Goal: Check status: Check status

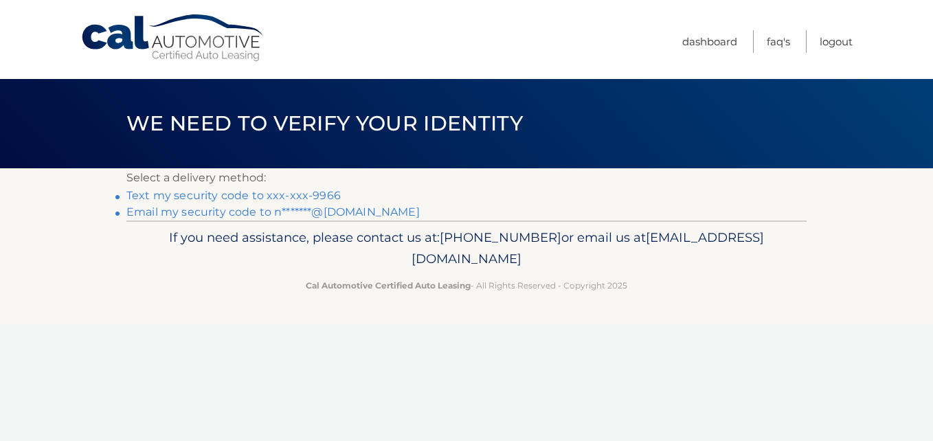
click at [214, 200] on link "Text my security code to xxx-xxx-9966" at bounding box center [233, 195] width 214 height 13
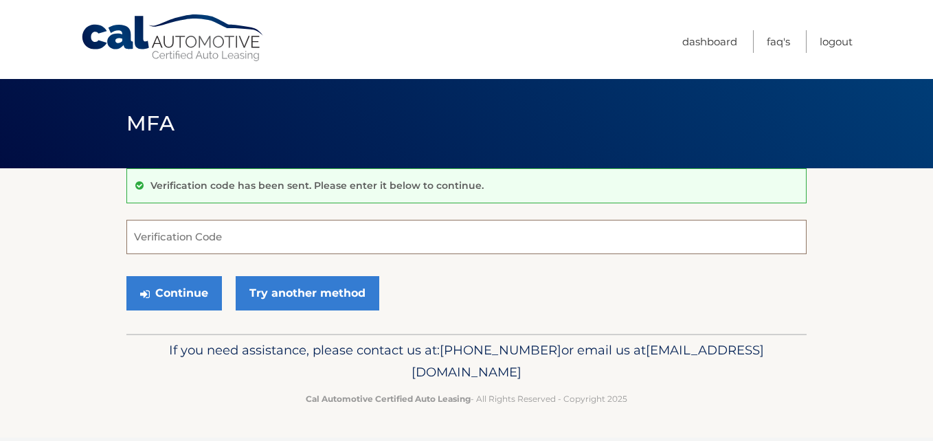
click at [192, 234] on input "Verification Code" at bounding box center [466, 237] width 680 height 34
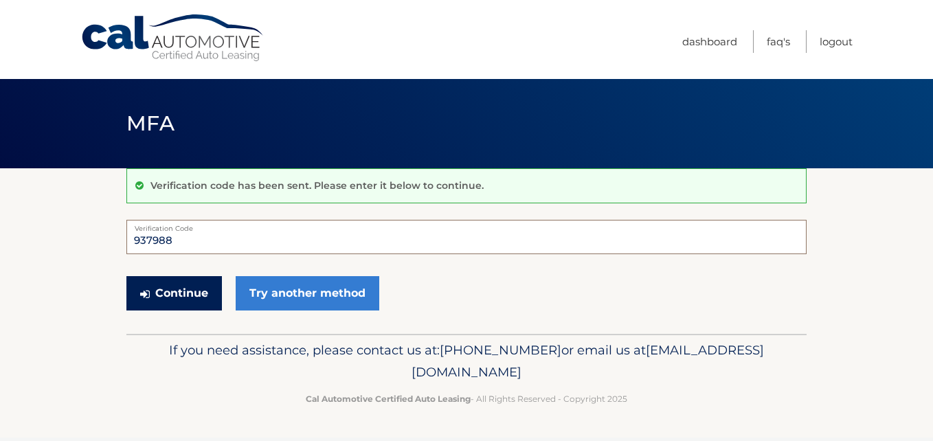
type input "937988"
click at [179, 306] on button "Continue" at bounding box center [174, 293] width 96 height 34
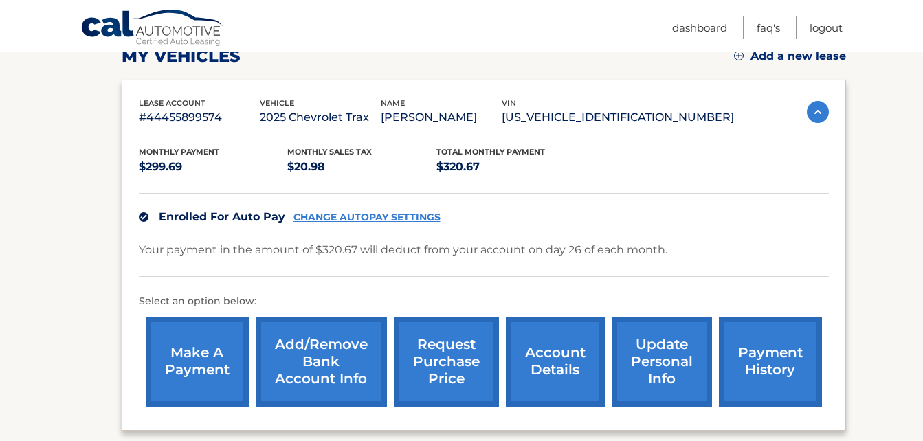
scroll to position [205, 0]
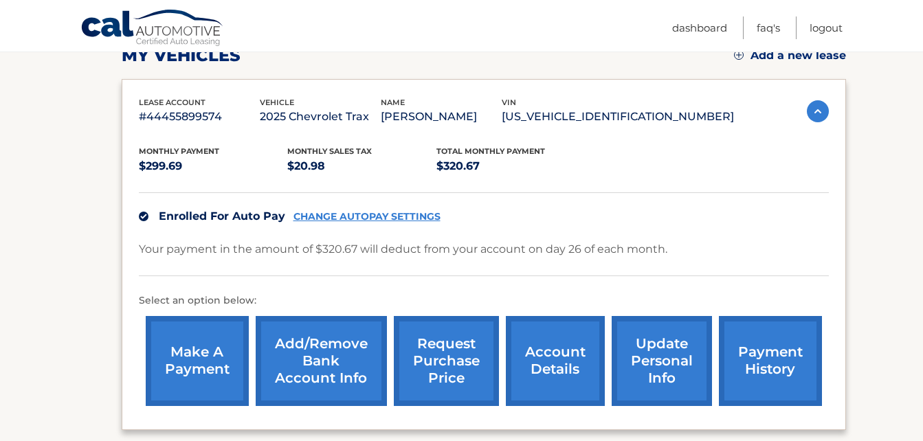
click at [564, 363] on link "account details" at bounding box center [555, 361] width 99 height 90
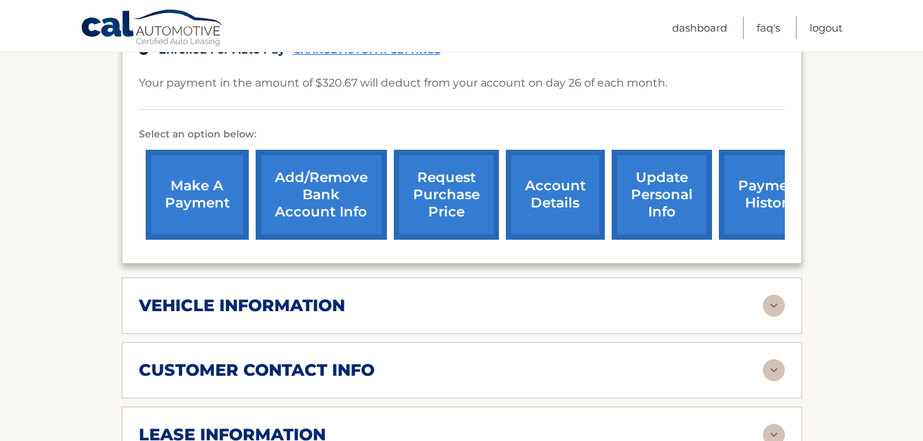
scroll to position [374, 0]
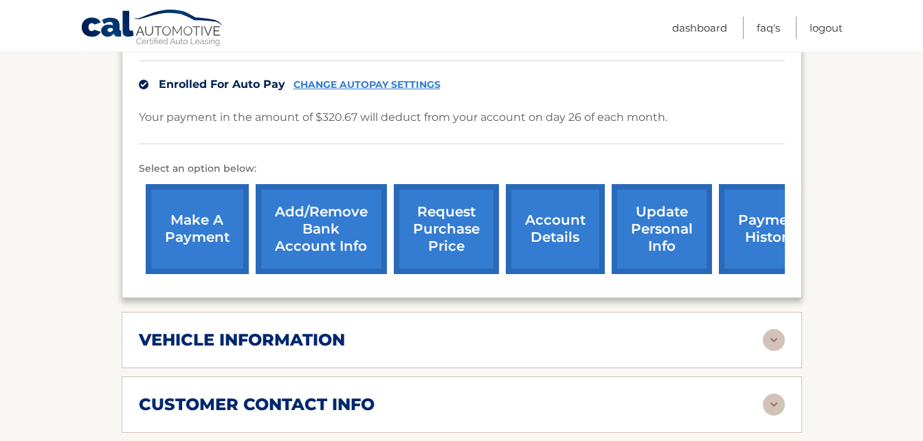
click at [748, 217] on link "payment history" at bounding box center [770, 229] width 103 height 90
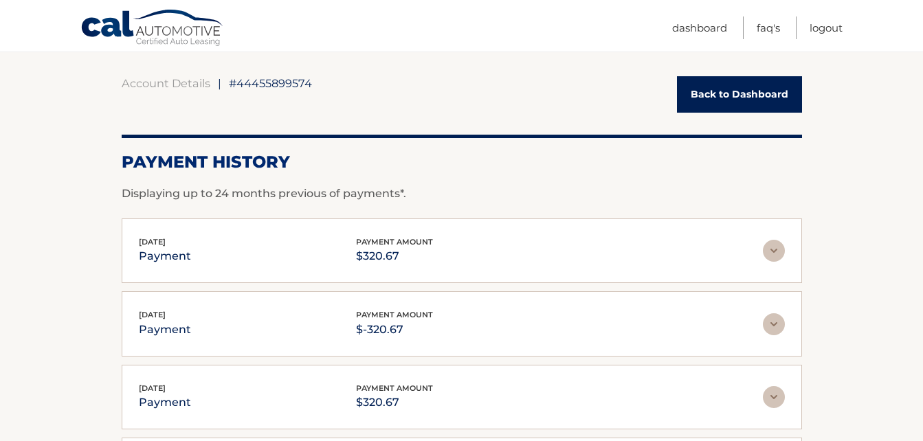
scroll to position [118, 0]
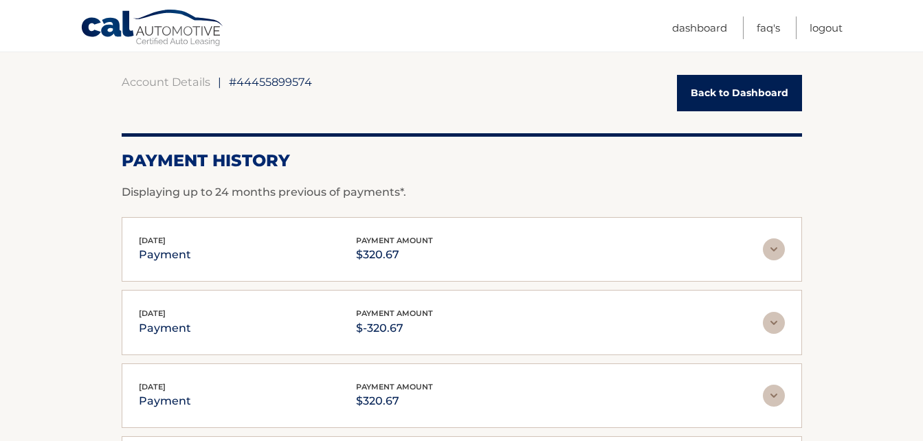
click at [770, 249] on img at bounding box center [774, 249] width 22 height 22
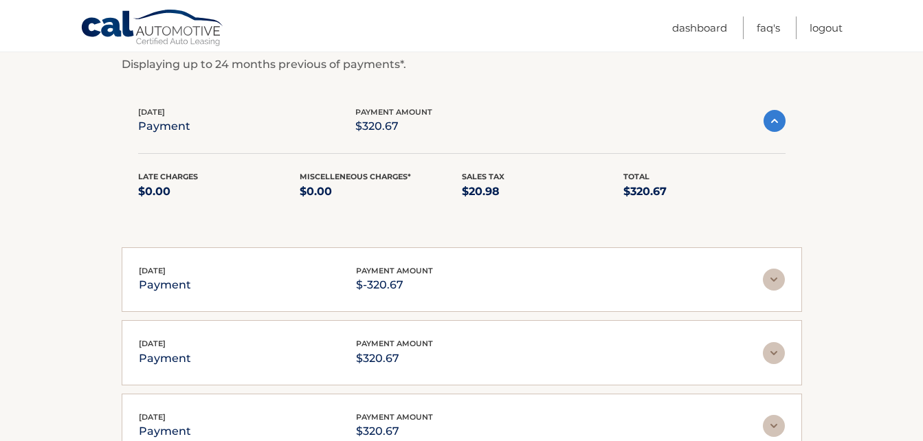
scroll to position [247, 0]
click at [774, 281] on img at bounding box center [774, 278] width 22 height 22
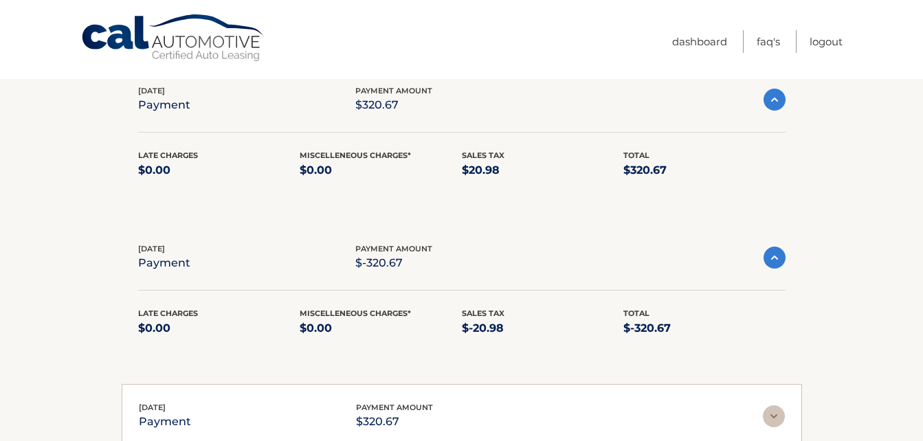
scroll to position [0, 0]
